Goal: Task Accomplishment & Management: Manage account settings

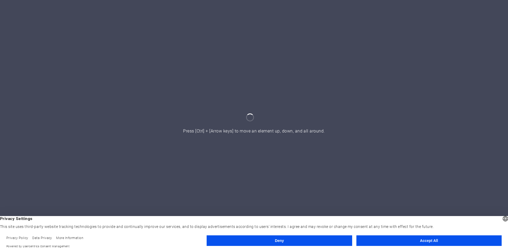
click at [378, 239] on button "Accept All" at bounding box center [428, 240] width 145 height 11
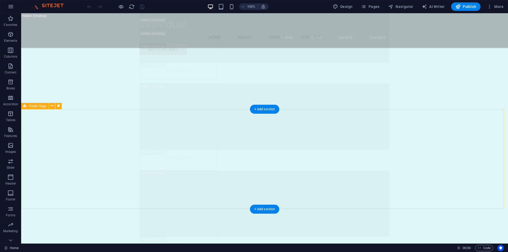
scroll to position [7575, 0]
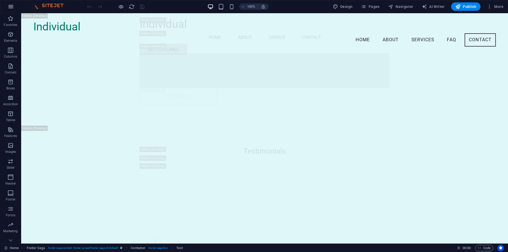
scroll to position [7389, 0]
click at [358, 44] on div "Button label" at bounding box center [265, 49] width 250 height 11
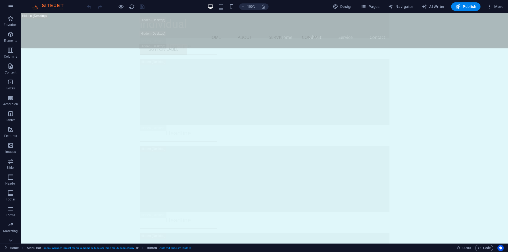
drag, startPoint x: 506, startPoint y: 225, endPoint x: 528, endPoint y: 257, distance: 38.5
drag, startPoint x: 508, startPoint y: 233, endPoint x: 529, endPoint y: 257, distance: 31.5
click at [13, 247] on link "Home" at bounding box center [11, 248] width 15 height 6
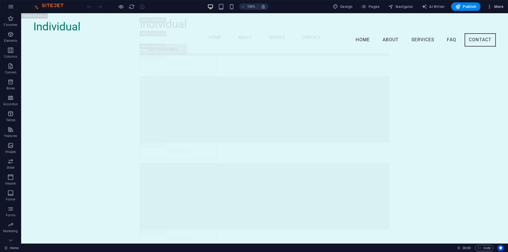
click at [493, 8] on span "More" at bounding box center [495, 6] width 17 height 5
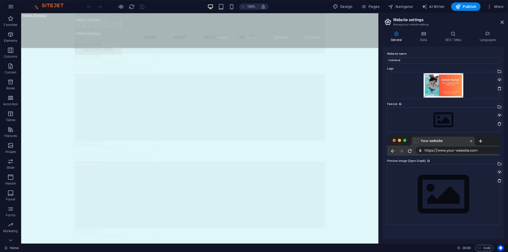
scroll to position [7250, 0]
click at [0, 0] on div "Upload" at bounding box center [0, 0] width 0 height 0
drag, startPoint x: 403, startPoint y: 59, endPoint x: 385, endPoint y: 60, distance: 18.5
click at [0, 0] on div "Website name Individual Logo Drag files here, click to choose files or select f…" at bounding box center [0, 0] width 0 height 0
type input "free swimming pool"
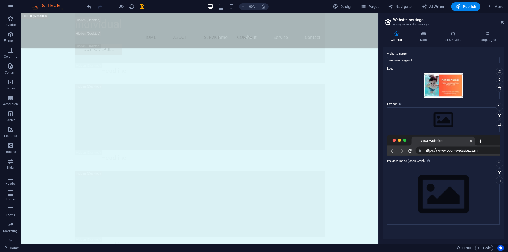
click at [0, 0] on div "Website name free swimming pool Logo Drag files here, click to choose files or …" at bounding box center [0, 0] width 0 height 0
click at [424, 39] on h4 "Data" at bounding box center [424, 36] width 25 height 11
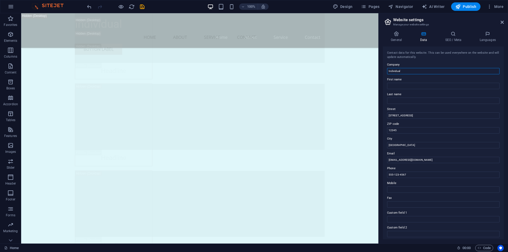
drag, startPoint x: 410, startPoint y: 70, endPoint x: 379, endPoint y: 72, distance: 30.8
type input "free swimming pool"
type input "ashok"
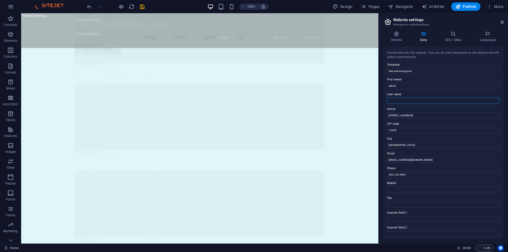
type input "kumar"
drag, startPoint x: 411, startPoint y: 116, endPoint x: 378, endPoint y: 120, distance: 32.7
drag, startPoint x: 425, startPoint y: 115, endPoint x: 418, endPoint y: 117, distance: 6.9
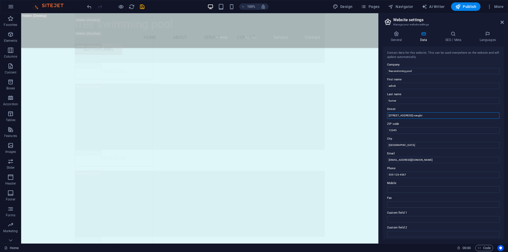
type input "[STREET_ADDRESS] nangloi"
type input "110041"
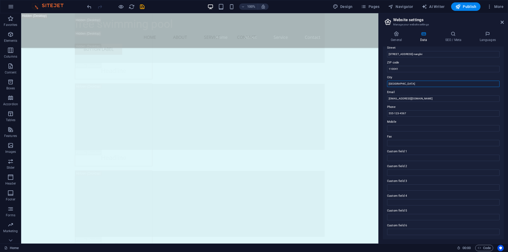
scroll to position [35, 0]
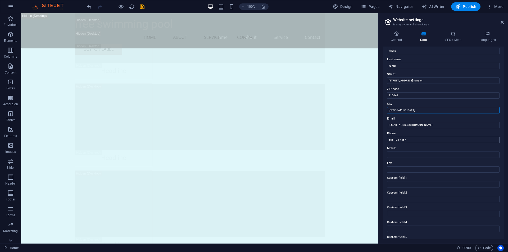
type input "[GEOGRAPHIC_DATA]"
drag, startPoint x: 430, startPoint y: 154, endPoint x: 364, endPoint y: 143, distance: 67.3
click at [413, 137] on input "555-123-4567" at bounding box center [443, 140] width 112 height 6
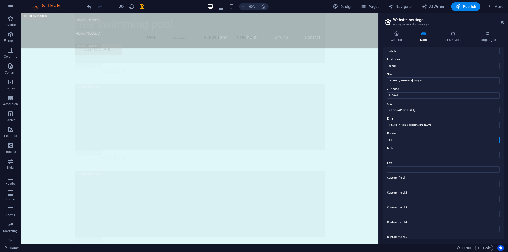
type input "5"
click at [399, 153] on input "Mobile" at bounding box center [443, 155] width 112 height 6
type input "[PHONE_NUMBER]"
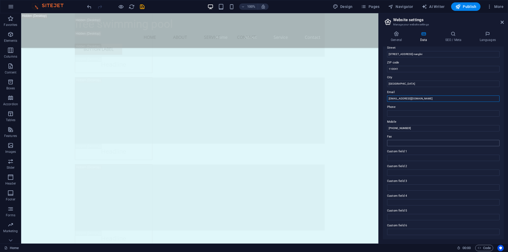
scroll to position [0, 0]
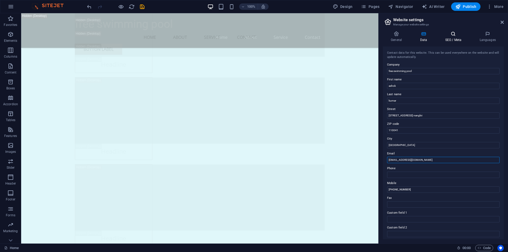
type input "[EMAIL_ADDRESS][DOMAIN_NAME]"
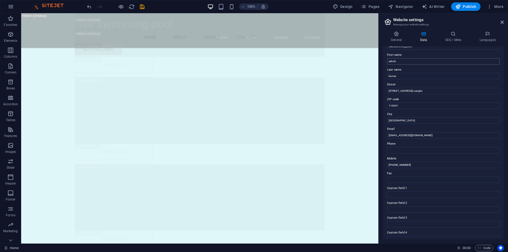
scroll to position [61, 0]
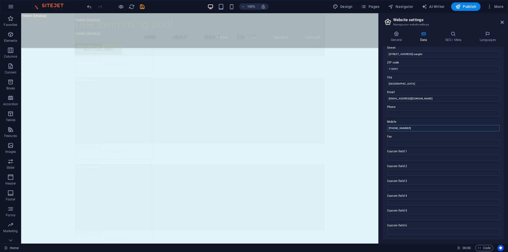
drag, startPoint x: 432, startPoint y: 141, endPoint x: 366, endPoint y: 126, distance: 67.5
click at [396, 110] on input "Phone" at bounding box center [443, 113] width 112 height 6
paste input "[PHONE_NUMBER]"
type input "[PHONE_NUMBER]"
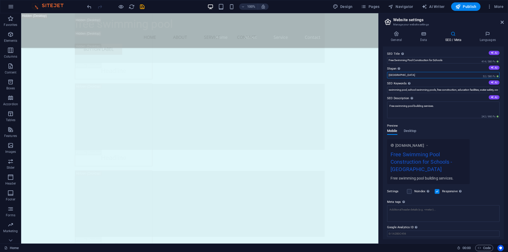
drag, startPoint x: 396, startPoint y: 74, endPoint x: 382, endPoint y: 76, distance: 14.4
click at [382, 76] on div "General Data SEO / Meta Languages Website name free swimming pool Logo Drag fil…" at bounding box center [443, 135] width 129 height 217
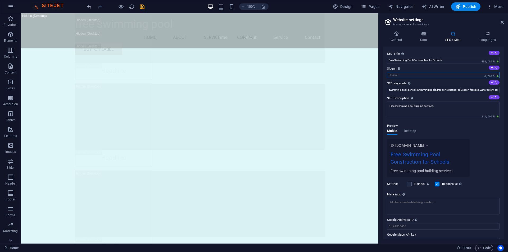
click at [394, 76] on input "Slogan The slogan of your website. AI" at bounding box center [443, 75] width 112 height 6
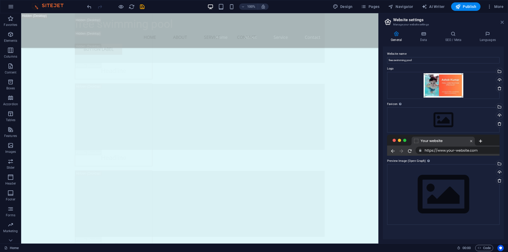
drag, startPoint x: 502, startPoint y: 21, endPoint x: 481, endPoint y: 10, distance: 23.5
click at [0, 0] on icon at bounding box center [0, 0] width 0 height 0
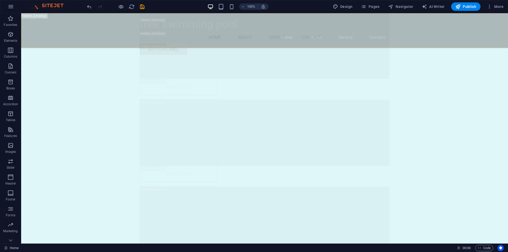
scroll to position [7373, 0]
click at [0, 0] on icon "save" at bounding box center [0, 0] width 0 height 0
click at [497, 6] on span "More" at bounding box center [495, 6] width 17 height 5
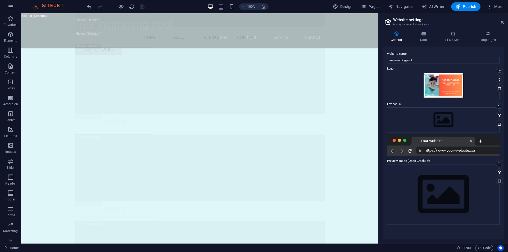
scroll to position [7250, 0]
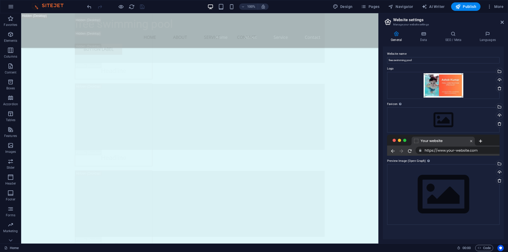
click at [12, 5] on icon "button" at bounding box center [11, 6] width 6 height 6
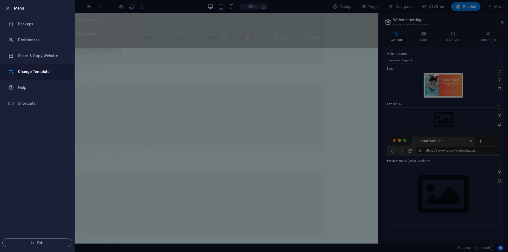
click at [39, 75] on h6 "Change Template" at bounding box center [42, 72] width 49 height 6
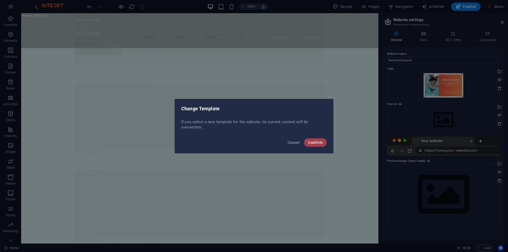
click at [316, 145] on button "Confirm" at bounding box center [315, 142] width 23 height 8
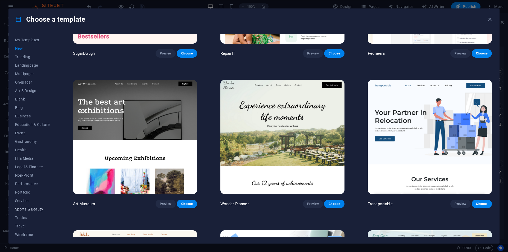
scroll to position [9, 0]
click at [24, 114] on span "Business" at bounding box center [32, 114] width 35 height 4
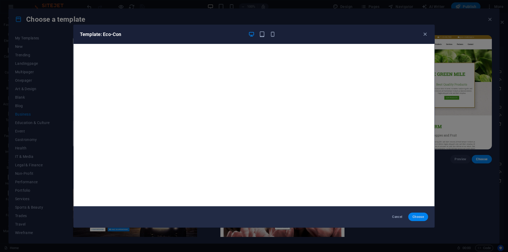
click at [417, 217] on span "Choose" at bounding box center [417, 217] width 11 height 4
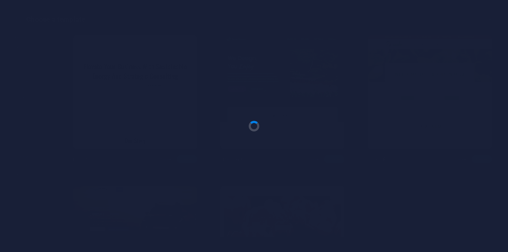
scroll to position [7373, 0]
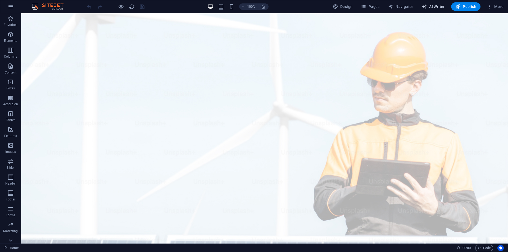
select select "English"
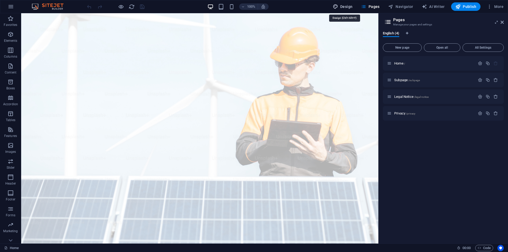
click at [0, 0] on span "Design" at bounding box center [0, 0] width 0 height 0
select select "px"
select select "400"
select select "px"
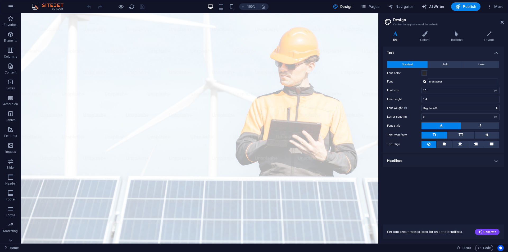
select select "English"
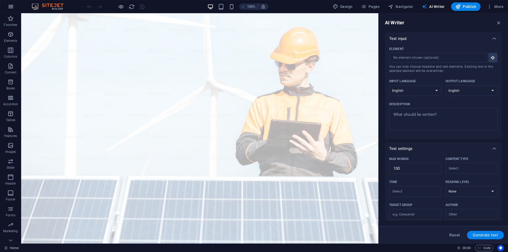
click at [11, 6] on icon "button" at bounding box center [11, 6] width 6 height 6
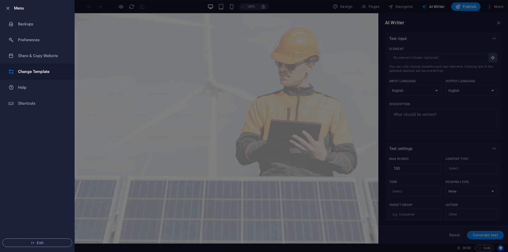
click at [36, 75] on h6 "Change Template" at bounding box center [42, 72] width 49 height 6
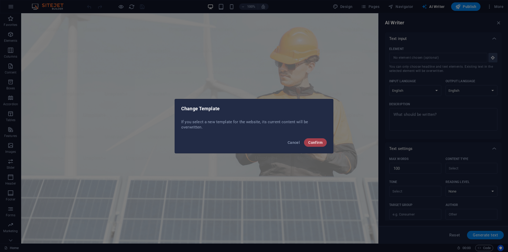
click at [314, 144] on span "Confirm" at bounding box center [315, 142] width 14 height 4
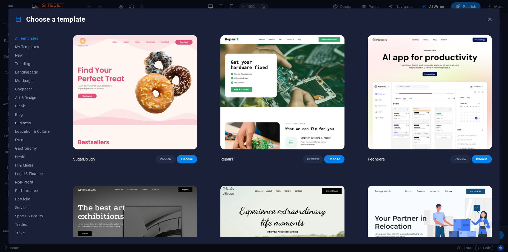
click at [18, 121] on span "Business" at bounding box center [32, 123] width 35 height 4
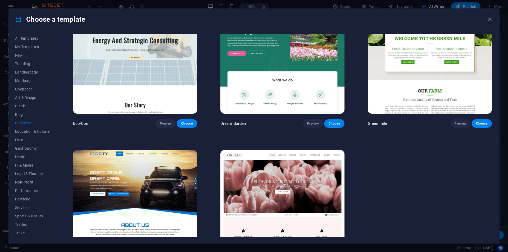
scroll to position [76, 0]
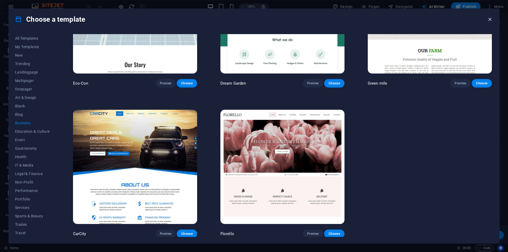
click at [492, 17] on icon "button" at bounding box center [490, 19] width 6 height 6
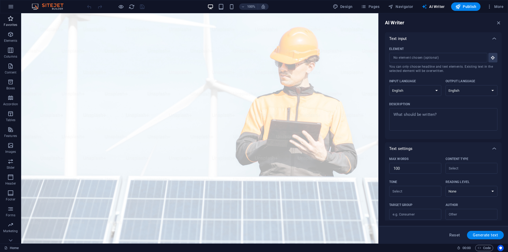
click at [10, 17] on icon "button" at bounding box center [10, 18] width 6 height 6
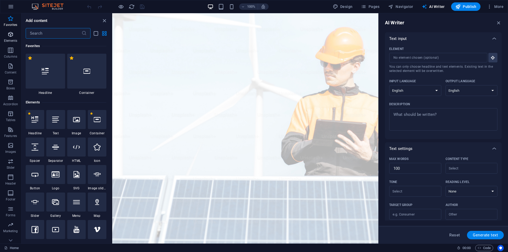
click at [9, 35] on icon "button" at bounding box center [10, 34] width 6 height 6
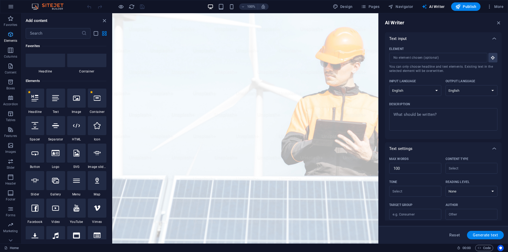
scroll to position [56, 0]
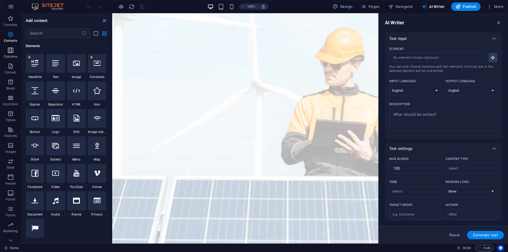
click at [10, 54] on span "Columns" at bounding box center [10, 53] width 21 height 13
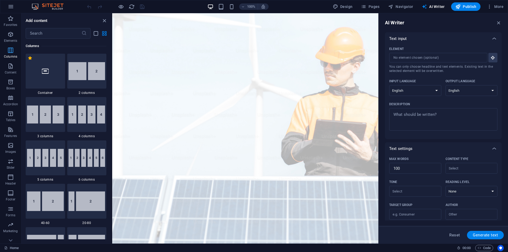
scroll to position [262, 0]
click at [11, 70] on p "Content" at bounding box center [11, 72] width 12 height 4
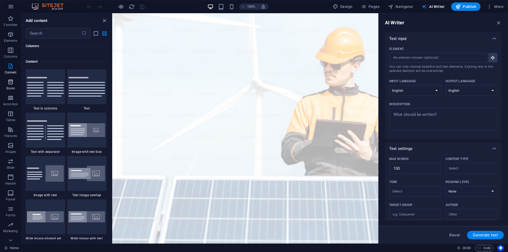
scroll to position [926, 0]
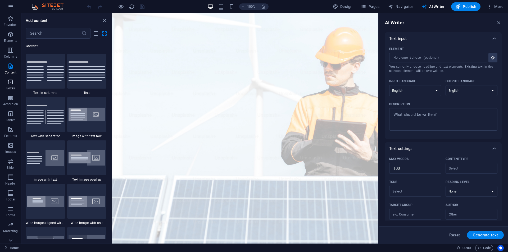
click at [10, 87] on p "Boxes" at bounding box center [10, 88] width 9 height 4
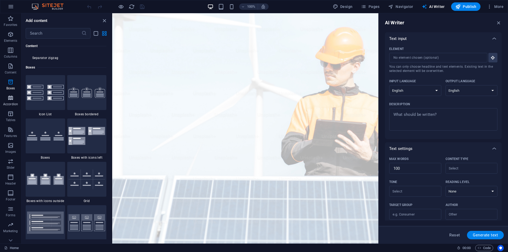
scroll to position [1459, 0]
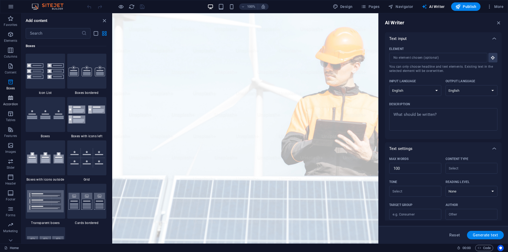
click at [9, 98] on icon "button" at bounding box center [10, 98] width 6 height 6
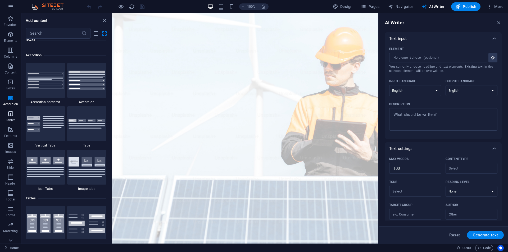
scroll to position [1689, 0]
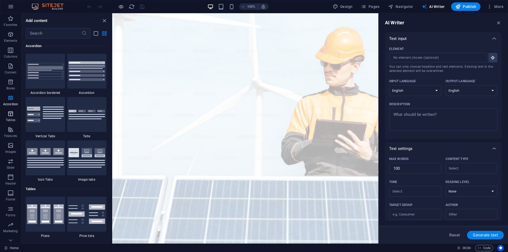
click at [10, 116] on icon "button" at bounding box center [10, 114] width 6 height 6
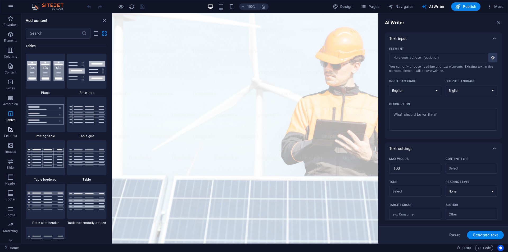
click at [12, 136] on p "Features" at bounding box center [10, 136] width 13 height 4
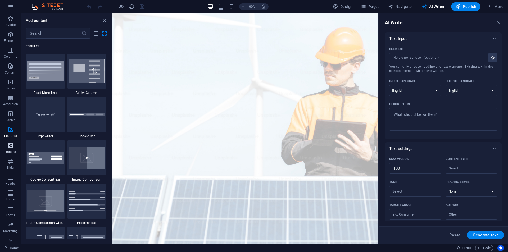
click at [12, 146] on icon "button" at bounding box center [10, 145] width 6 height 6
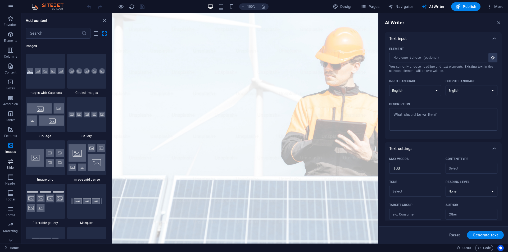
click at [10, 165] on span "Slider" at bounding box center [10, 164] width 21 height 13
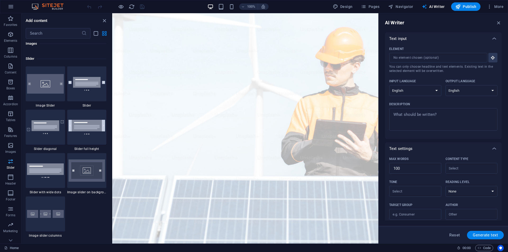
scroll to position [2999, 0]
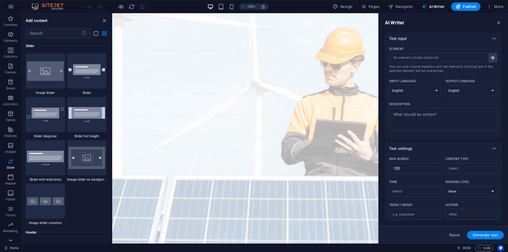
click at [11, 238] on icon at bounding box center [10, 240] width 7 height 7
click at [12, 8] on icon "button" at bounding box center [11, 6] width 6 height 6
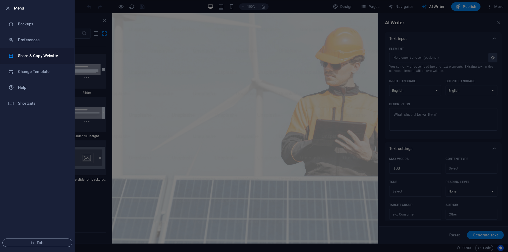
click at [44, 55] on h6 "Share & Copy Website" at bounding box center [42, 56] width 49 height 6
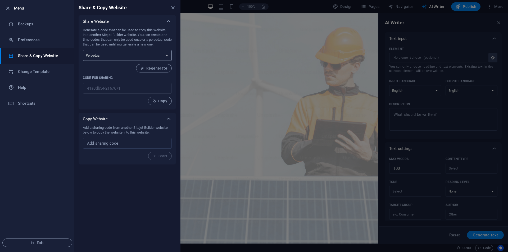
click at [102, 53] on select "One-time Perpetual" at bounding box center [127, 55] width 89 height 11
click at [171, 7] on icon "close" at bounding box center [173, 8] width 6 height 6
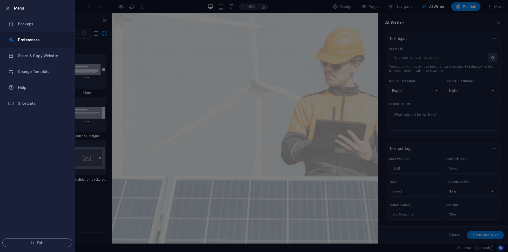
click at [33, 42] on h6 "Preferences" at bounding box center [42, 40] width 49 height 6
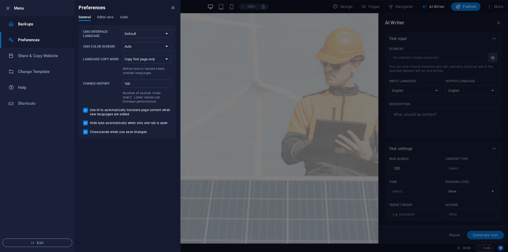
click at [35, 24] on h6 "Backups" at bounding box center [42, 24] width 49 height 6
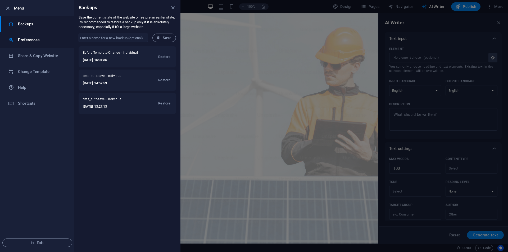
click at [35, 40] on h6 "Preferences" at bounding box center [42, 40] width 49 height 6
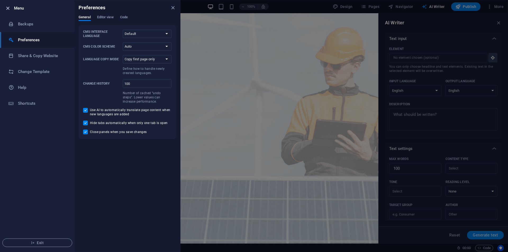
click at [7, 5] on icon "button" at bounding box center [8, 8] width 6 height 6
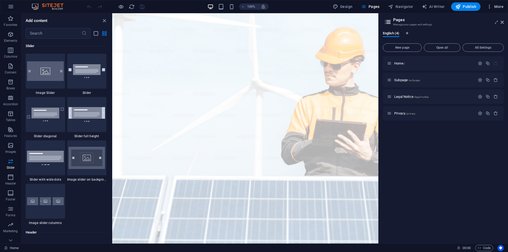
click at [471, 84] on h6 "Files & Stock Photos" at bounding box center [483, 84] width 31 height 6
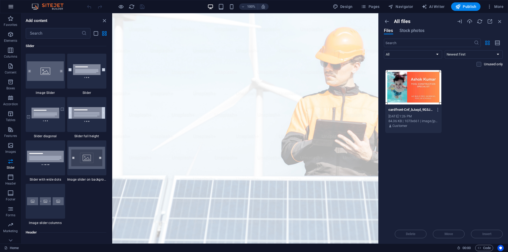
click at [13, 6] on icon "button" at bounding box center [11, 6] width 6 height 6
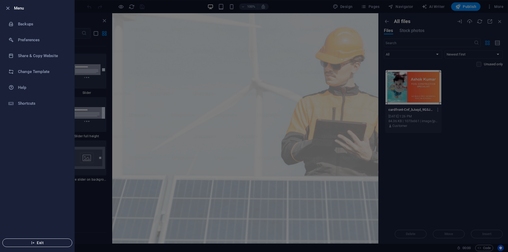
click at [31, 244] on icon "button" at bounding box center [33, 243] width 4 height 4
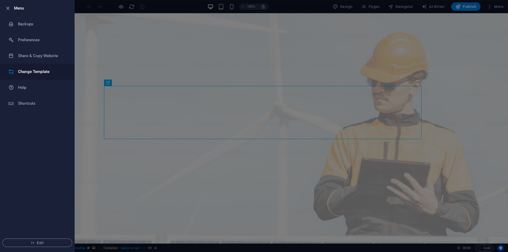
click at [35, 74] on h6 "Change Template" at bounding box center [42, 72] width 49 height 6
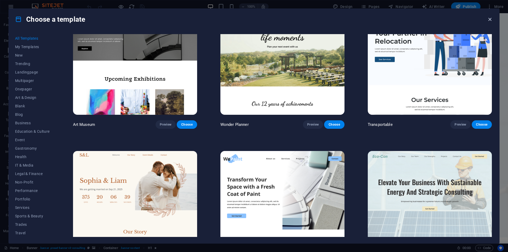
drag, startPoint x: 491, startPoint y: 20, endPoint x: 467, endPoint y: 7, distance: 26.3
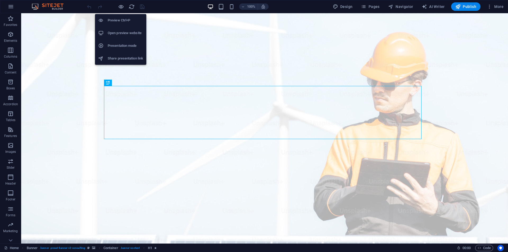
click at [123, 34] on h6 "Open preview website" at bounding box center [125, 33] width 35 height 6
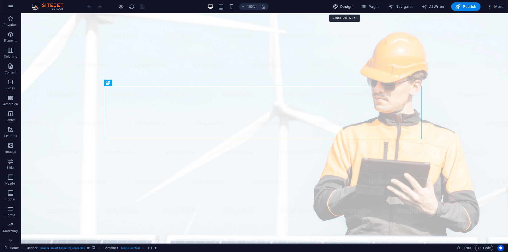
select select "px"
select select "400"
select select "px"
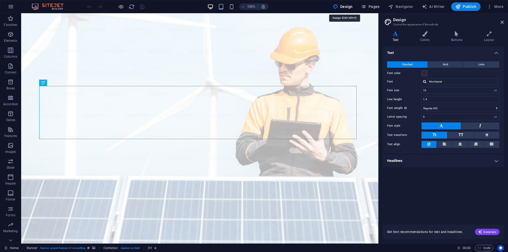
click at [370, 7] on span "Pages" at bounding box center [370, 6] width 19 height 5
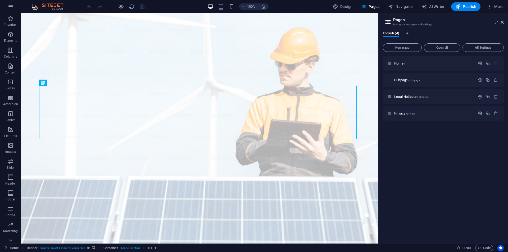
click at [408, 31] on button "Language Tabs" at bounding box center [407, 34] width 3 height 6
select select "41"
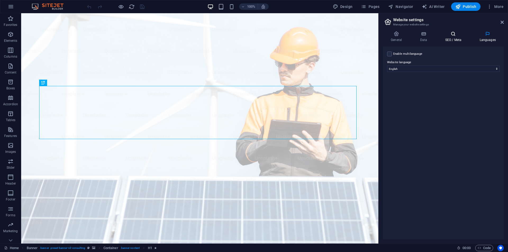
click at [455, 40] on h4 "SEO / Meta" at bounding box center [454, 36] width 34 height 11
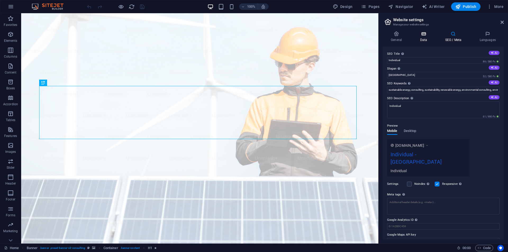
click at [419, 38] on h4 "Data" at bounding box center [424, 36] width 25 height 11
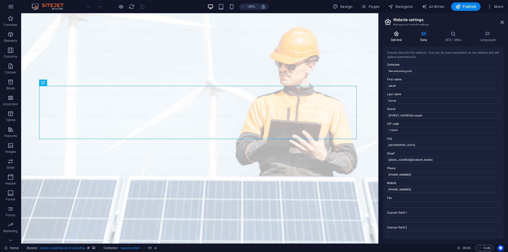
click at [396, 37] on h4 "General" at bounding box center [397, 36] width 29 height 11
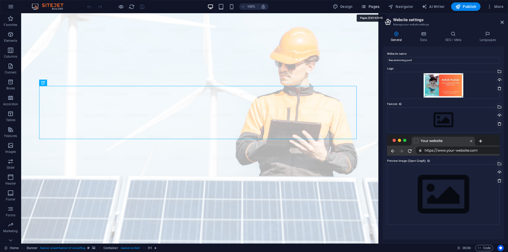
click at [375, 6] on span "Pages" at bounding box center [370, 6] width 19 height 5
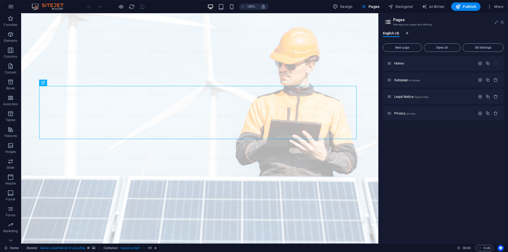
drag, startPoint x: 502, startPoint y: 23, endPoint x: 403, endPoint y: 1, distance: 100.6
click at [502, 23] on icon at bounding box center [502, 22] width 3 height 4
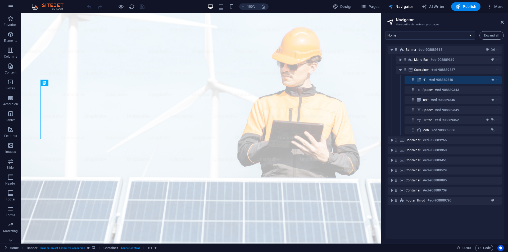
click at [501, 22] on icon at bounding box center [502, 22] width 3 height 4
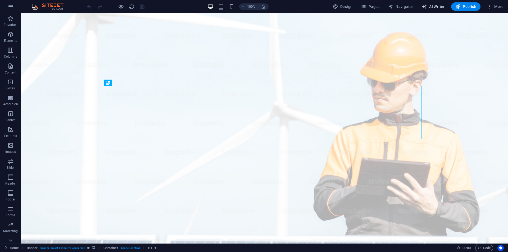
select select "English"
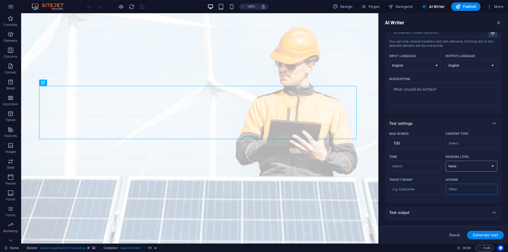
scroll to position [54, 0]
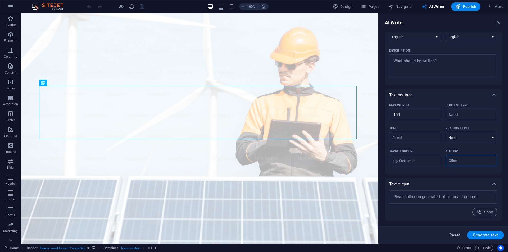
click at [451, 235] on span "Reset" at bounding box center [454, 235] width 11 height 4
type textarea "x"
click at [0, 0] on icon "button" at bounding box center [0, 0] width 0 height 0
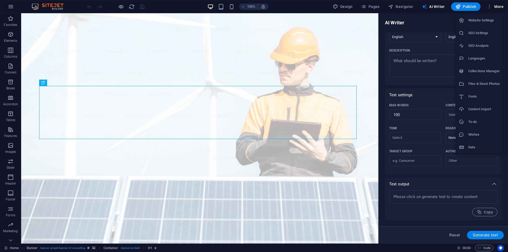
click at [491, 7] on div at bounding box center [254, 126] width 508 height 252
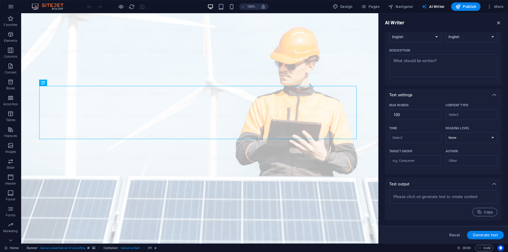
click at [497, 22] on icon "button" at bounding box center [499, 23] width 6 height 6
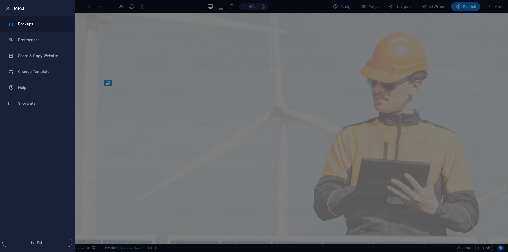
click at [24, 22] on h6 "Backups" at bounding box center [42, 24] width 49 height 6
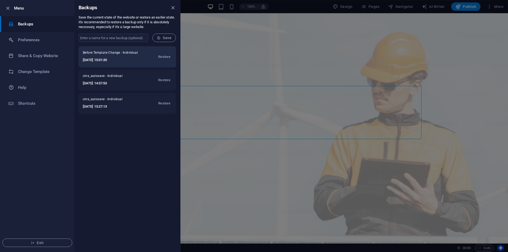
click at [127, 55] on span "Before Template Change - Individual" at bounding box center [112, 54] width 59 height 6
click at [160, 59] on span "Restore" at bounding box center [164, 57] width 12 height 6
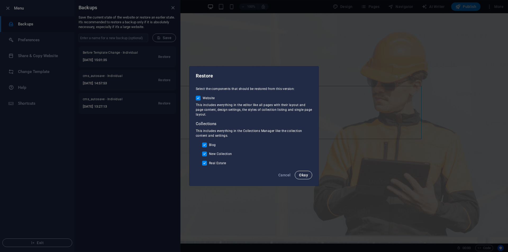
click at [306, 174] on span "Okay" at bounding box center [303, 175] width 9 height 4
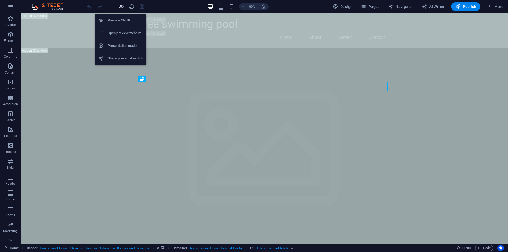
click at [0, 0] on icon "button" at bounding box center [0, 0] width 0 height 0
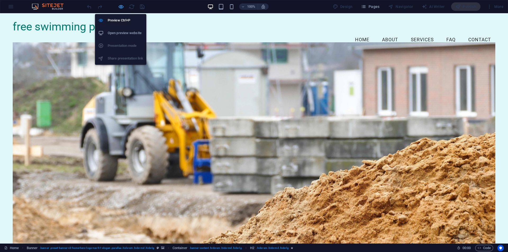
click at [0, 0] on icon "button" at bounding box center [0, 0] width 0 height 0
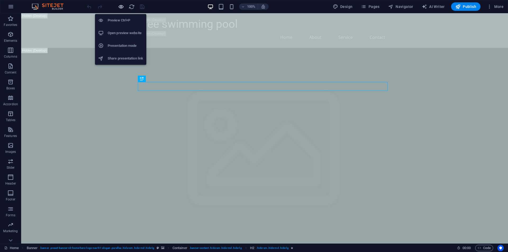
click at [0, 0] on icon "button" at bounding box center [0, 0] width 0 height 0
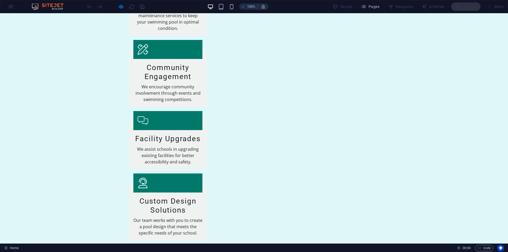
scroll to position [844, 0]
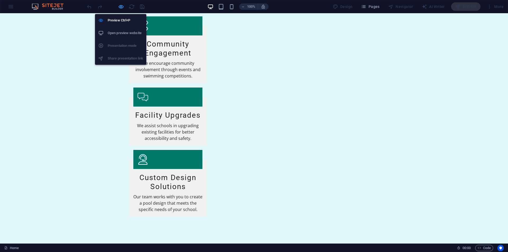
click at [0, 0] on icon "button" at bounding box center [0, 0] width 0 height 0
click at [0, 0] on h6 "Preview Ctrl+P" at bounding box center [0, 0] width 0 height 0
click at [0, 0] on icon "button" at bounding box center [0, 0] width 0 height 0
click at [0, 0] on h6 "Preview Ctrl+P" at bounding box center [0, 0] width 0 height 0
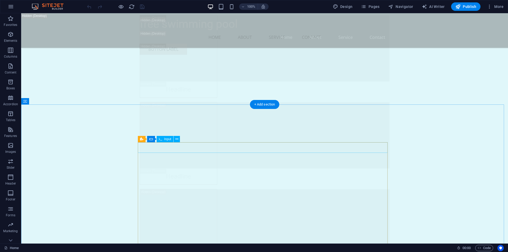
scroll to position [7346, 0]
drag, startPoint x: 507, startPoint y: 228, endPoint x: 529, endPoint y: 257, distance: 36.1
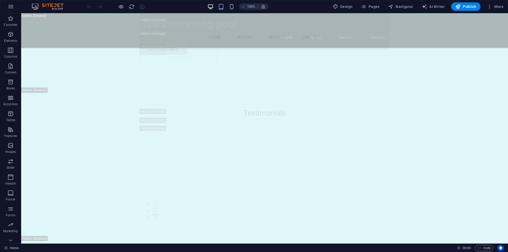
click at [301, 6] on div "100% Design Pages Navigator AI Writer Publish More" at bounding box center [296, 6] width 420 height 8
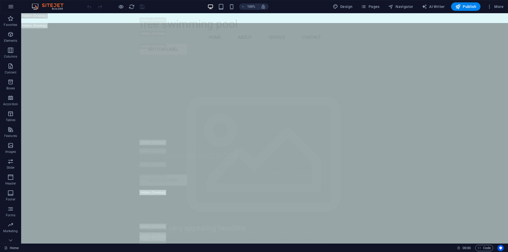
scroll to position [0, 0]
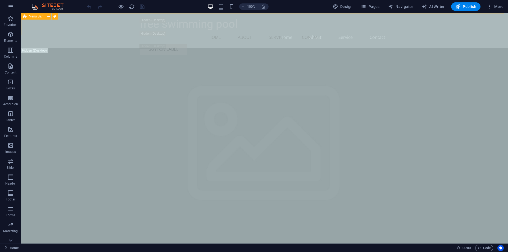
click at [0, 0] on div "Menu Bar" at bounding box center [0, 0] width 0 height 0
click at [0, 0] on button at bounding box center [0, 0] width 0 height 0
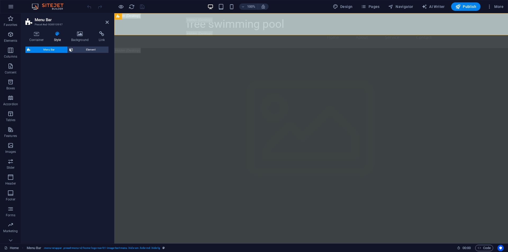
select select "rem"
select select "preset-menu-v2-home-logo-nav-h1-image-text-menu"
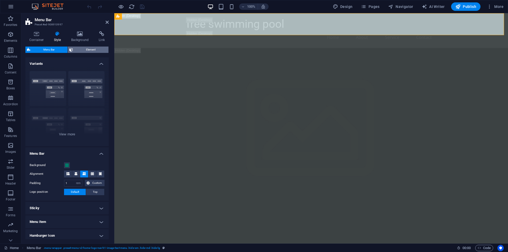
click at [82, 51] on span "Element" at bounding box center [91, 50] width 32 height 6
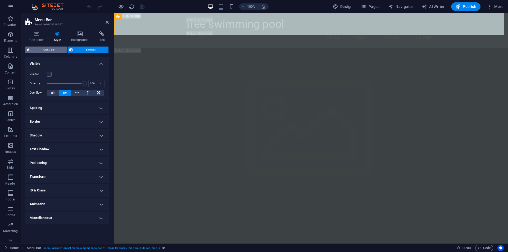
click at [47, 51] on span "Menu Bar" at bounding box center [49, 50] width 34 height 6
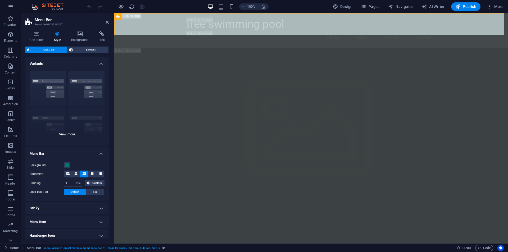
click at [44, 89] on div "Border Centered Default Fixed Loki Trigger Wide XXL" at bounding box center [66, 106] width 83 height 79
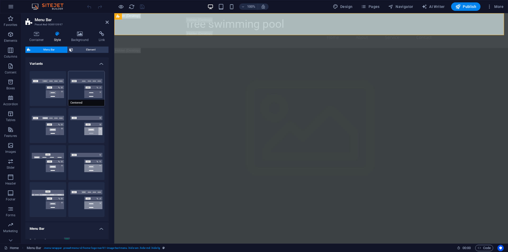
click at [78, 93] on button "Centered" at bounding box center [86, 88] width 37 height 35
click at [39, 94] on button "Border" at bounding box center [48, 88] width 37 height 35
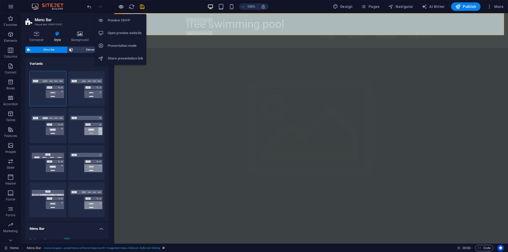
click at [0, 0] on icon "button" at bounding box center [0, 0] width 0 height 0
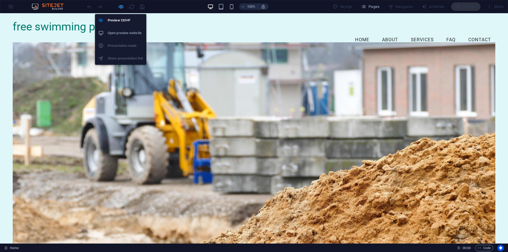
click at [0, 0] on icon "button" at bounding box center [0, 0] width 0 height 0
select select "rem"
select select "preset-menu-v2-home-logo-nav-h1-image-text-menu"
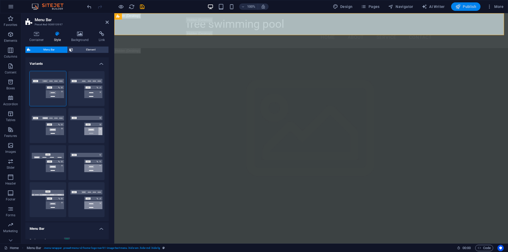
click at [463, 7] on span "Publish" at bounding box center [465, 6] width 21 height 5
select select "rem"
select select "preset-menu-v2-home-logo-nav-h1-image-text-menu"
click at [106, 21] on icon at bounding box center [107, 22] width 3 height 4
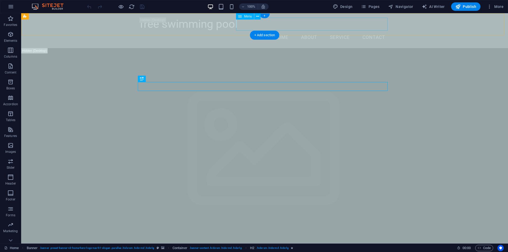
click at [307, 31] on nav "Home About Service Contact" at bounding box center [265, 37] width 250 height 13
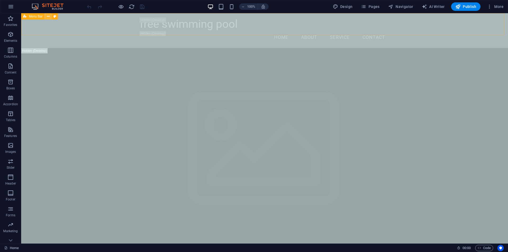
click at [0, 0] on icon at bounding box center [0, 0] width 0 height 0
click at [258, 17] on icon at bounding box center [257, 17] width 3 height 6
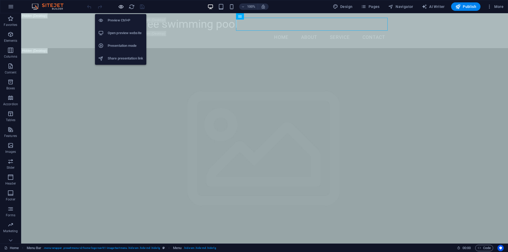
click at [0, 0] on icon "button" at bounding box center [0, 0] width 0 height 0
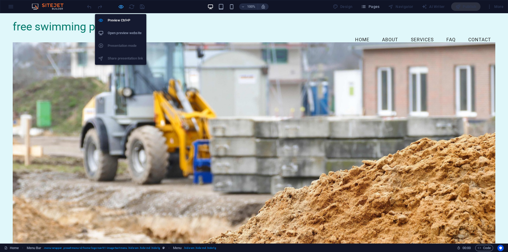
click at [0, 0] on icon "button" at bounding box center [0, 0] width 0 height 0
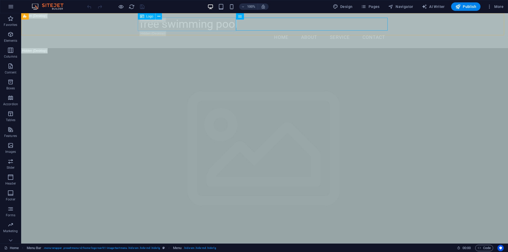
click at [0, 0] on icon at bounding box center [0, 0] width 0 height 0
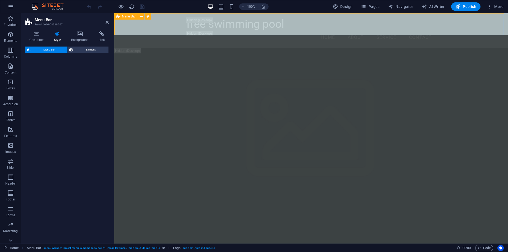
select select "rem"
select select "preset-menu-v2-home-logo-nav-h1-image-text-menu"
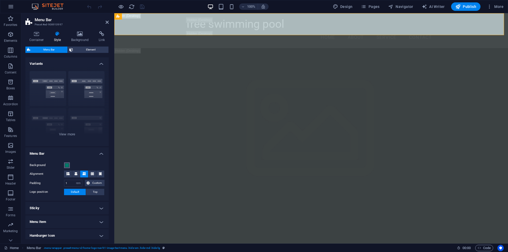
click at [67, 165] on span at bounding box center [67, 165] width 4 height 4
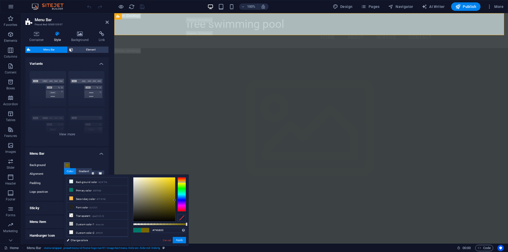
click at [182, 182] on div at bounding box center [182, 194] width 8 height 34
click at [181, 183] on div at bounding box center [182, 182] width 8 height 1
type input "#793500"
drag, startPoint x: 181, startPoint y: 183, endPoint x: 179, endPoint y: 180, distance: 4.1
click at [179, 180] on div at bounding box center [182, 179] width 8 height 1
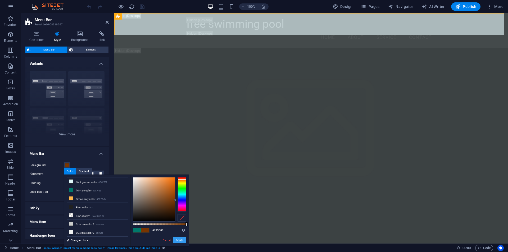
click at [177, 240] on button "Apply" at bounding box center [179, 240] width 13 height 6
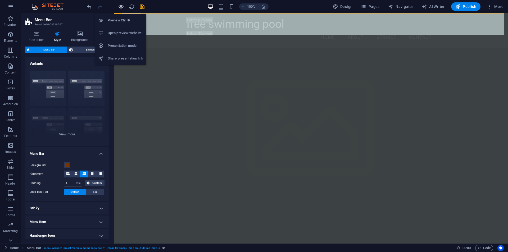
click at [0, 0] on icon "button" at bounding box center [0, 0] width 0 height 0
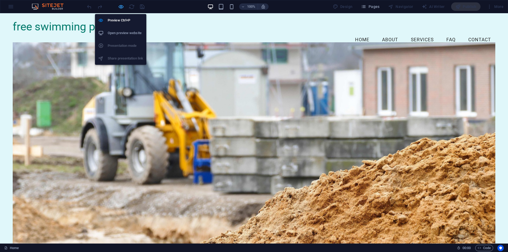
click at [0, 0] on icon "button" at bounding box center [0, 0] width 0 height 0
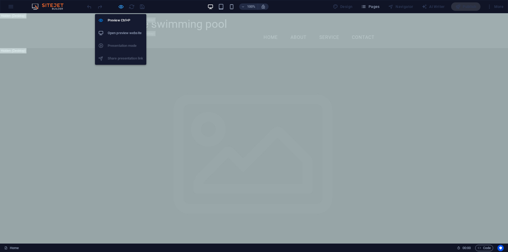
select select "rem"
select select "preset-menu-v2-home-logo-nav-h1-image-text-menu"
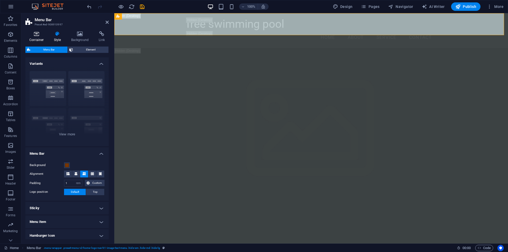
click at [39, 38] on h4 "Container" at bounding box center [37, 36] width 25 height 11
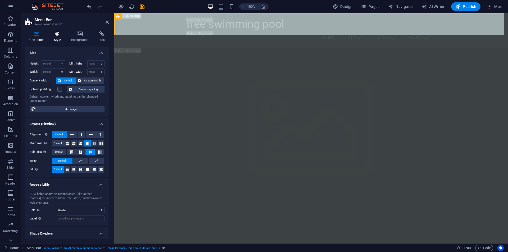
click at [58, 36] on icon at bounding box center [57, 33] width 15 height 5
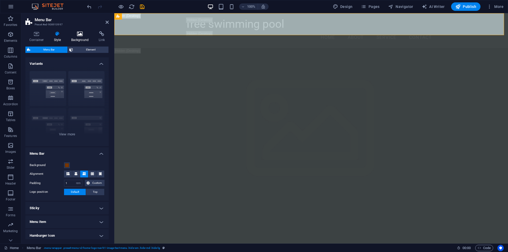
click at [77, 37] on h4 "Background" at bounding box center [81, 36] width 28 height 11
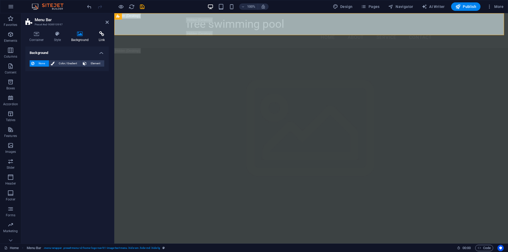
click at [102, 37] on h4 "Link" at bounding box center [102, 36] width 14 height 11
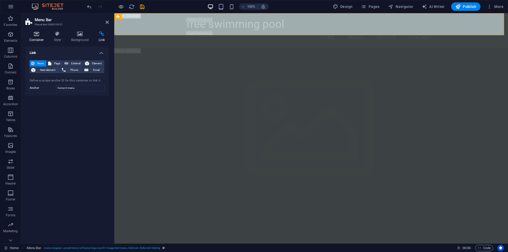
click at [34, 39] on h4 "Container" at bounding box center [37, 36] width 25 height 11
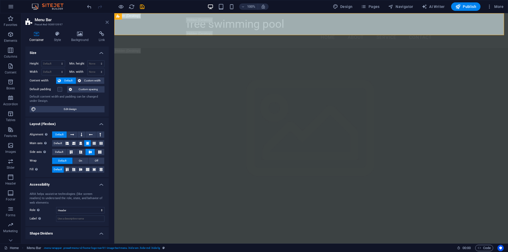
click at [108, 22] on icon at bounding box center [107, 22] width 3 height 4
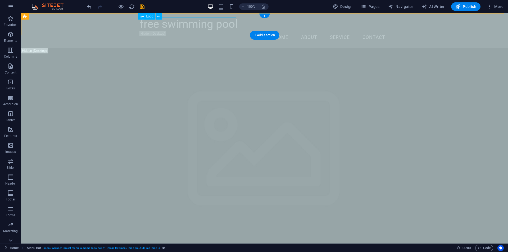
click at [168, 24] on div "free swimming pool" at bounding box center [265, 23] width 250 height 13
click at [0, 0] on icon at bounding box center [0, 0] width 0 height 0
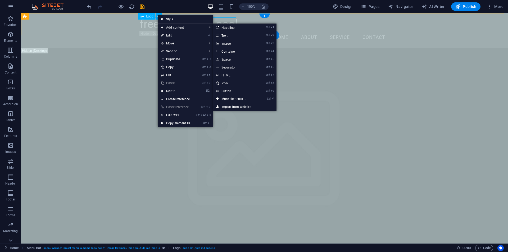
click at [143, 24] on div "free swimming pool" at bounding box center [265, 23] width 250 height 13
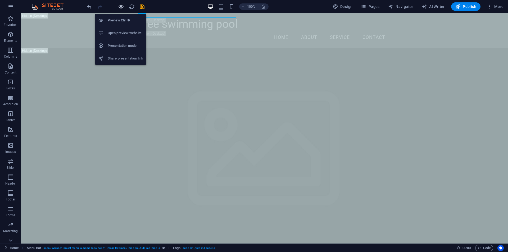
click at [0, 0] on icon "button" at bounding box center [0, 0] width 0 height 0
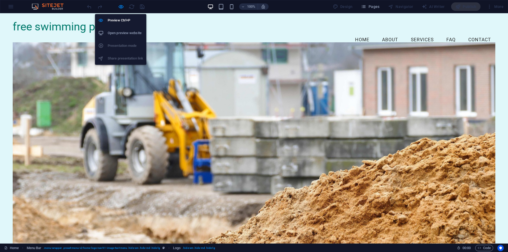
click at [120, 33] on h6 "Open preview website" at bounding box center [125, 33] width 35 height 6
click at [119, 46] on ul "Preview Ctrl+P Open preview website Presentation mode Share presentation link" at bounding box center [120, 39] width 51 height 51
click at [119, 58] on ul "Preview Ctrl+P Open preview website Presentation mode Share presentation link" at bounding box center [120, 39] width 51 height 51
click at [0, 0] on icon "button" at bounding box center [0, 0] width 0 height 0
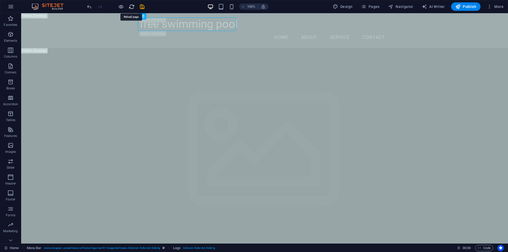
click at [0, 0] on icon "reload" at bounding box center [0, 0] width 0 height 0
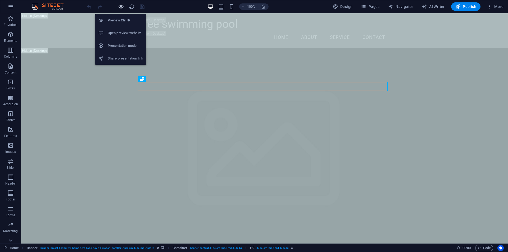
click at [0, 0] on icon "button" at bounding box center [0, 0] width 0 height 0
